Goal: Information Seeking & Learning: Compare options

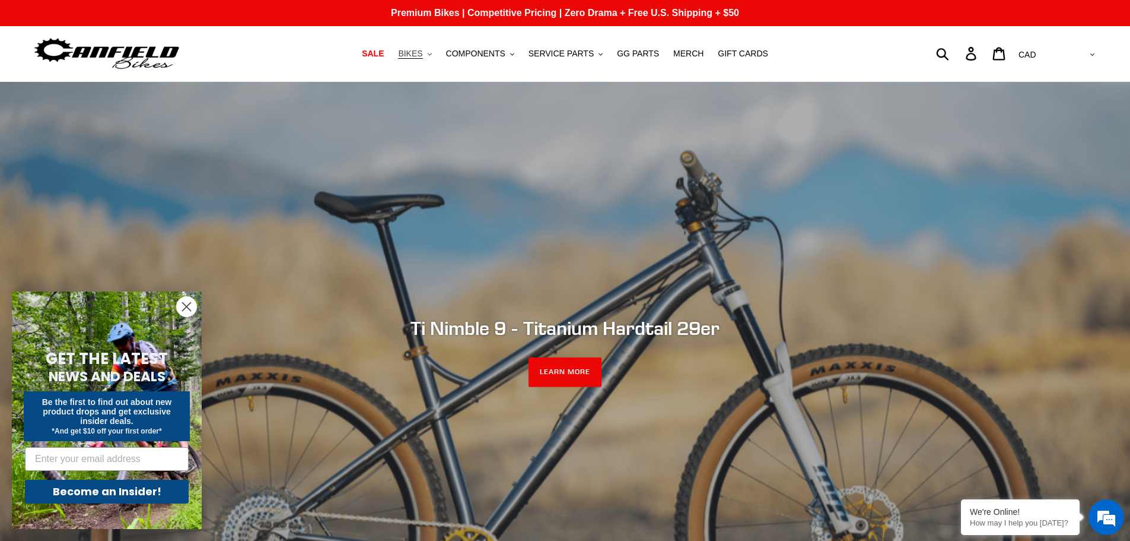
click at [432, 56] on icon ".cls-1{fill:#231f20}" at bounding box center [430, 54] width 4 height 4
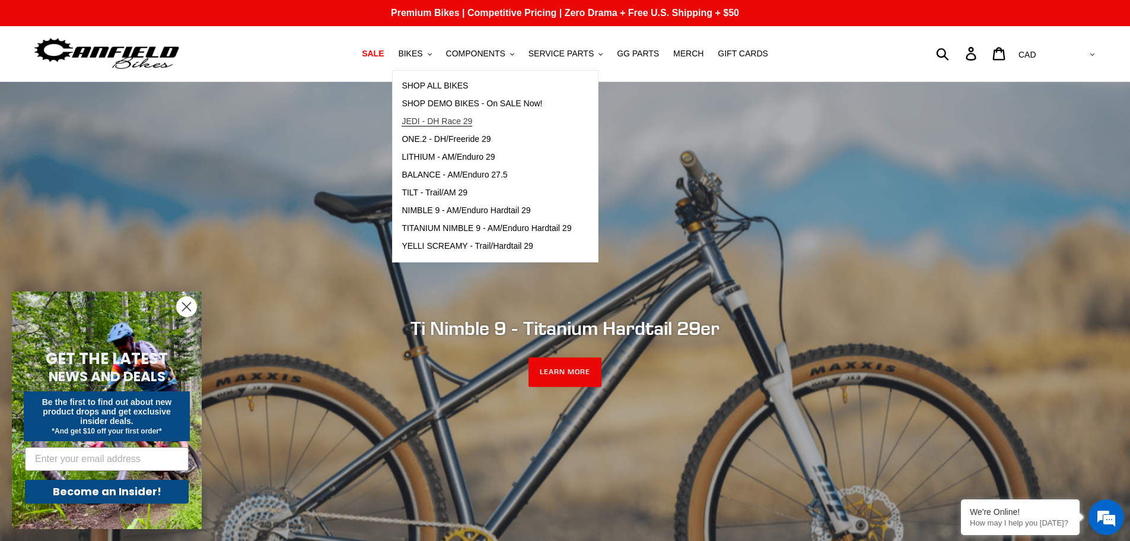
click at [441, 126] on span "JEDI - DH Race 29" at bounding box center [437, 121] width 71 height 10
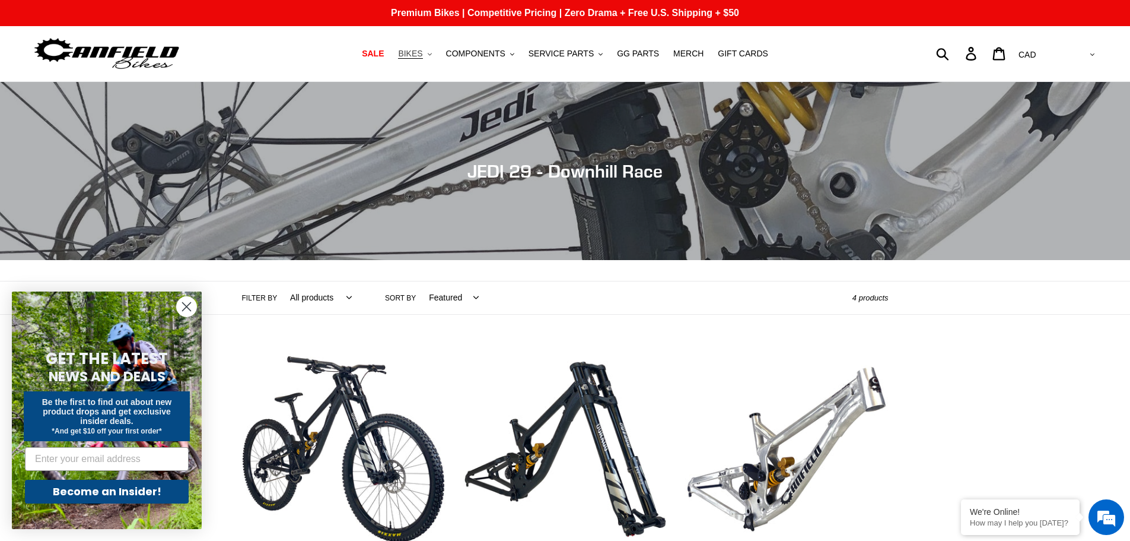
click at [422, 58] on span "BIKES" at bounding box center [410, 54] width 24 height 10
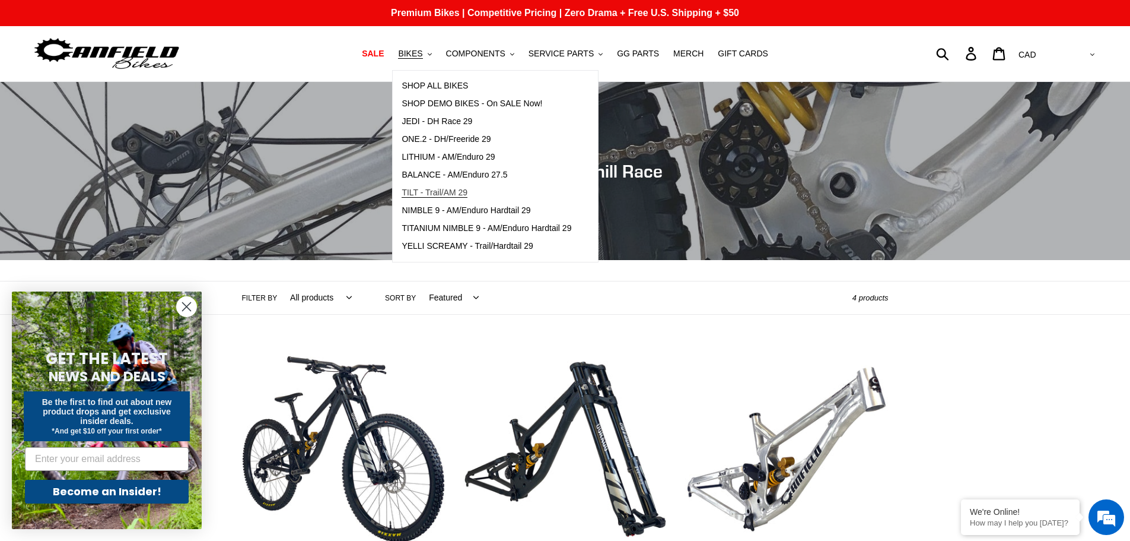
click at [465, 192] on span "TILT - Trail/AM 29" at bounding box center [435, 193] width 66 height 10
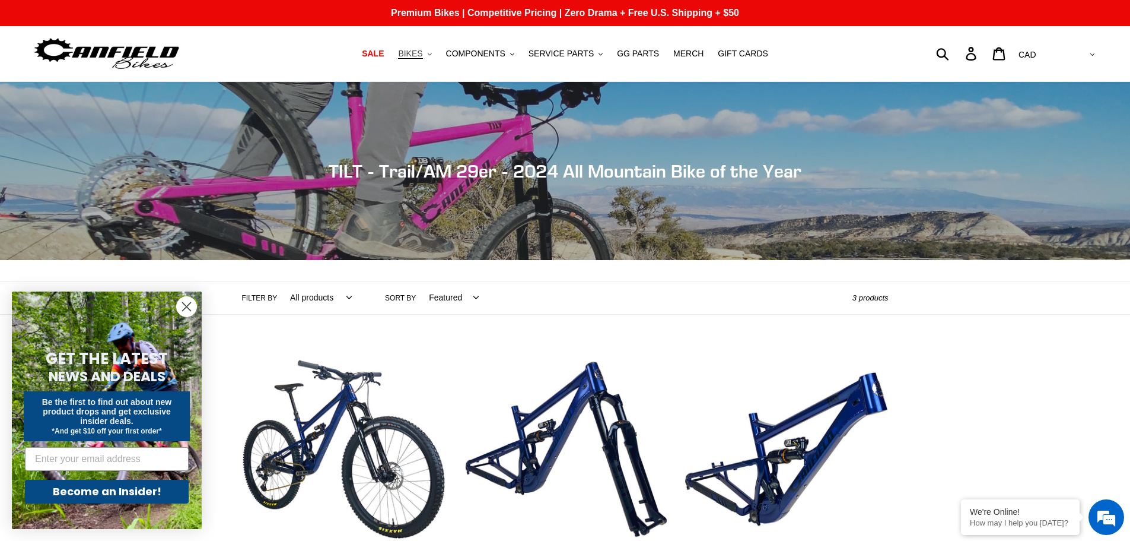
click at [432, 53] on icon ".cls-1{fill:#231f20}" at bounding box center [430, 54] width 4 height 4
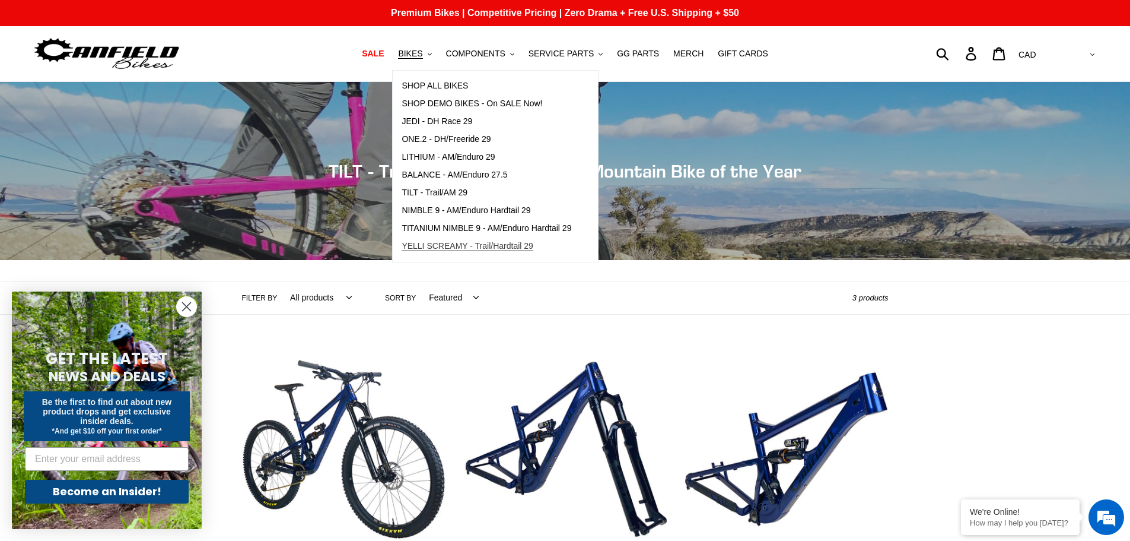
click at [494, 246] on span "YELLI SCREAMY - Trail/Hardtail 29" at bounding box center [468, 246] width 132 height 10
